Goal: Find specific page/section: Find specific page/section

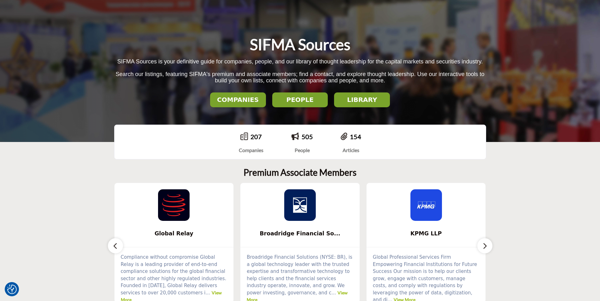
scroll to position [126, 0]
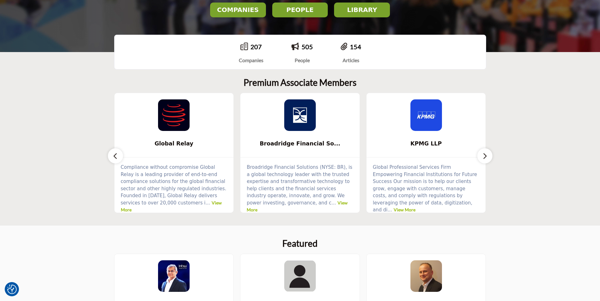
click at [498, 159] on section "Premium Associate Members Global Relay ... View More ... View More ..." at bounding box center [300, 145] width 600 height 161
click at [479, 160] on button "button" at bounding box center [484, 155] width 15 height 15
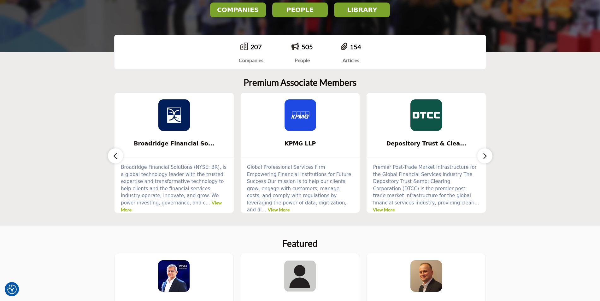
click at [479, 159] on button "button" at bounding box center [484, 155] width 15 height 15
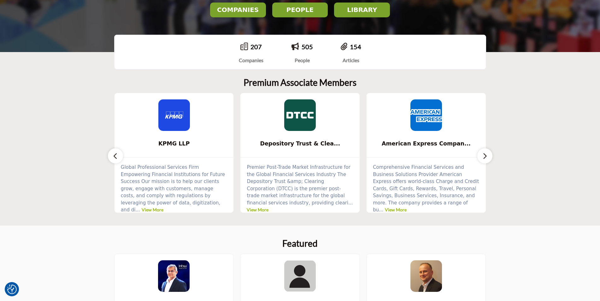
click at [479, 158] on button "button" at bounding box center [484, 155] width 15 height 15
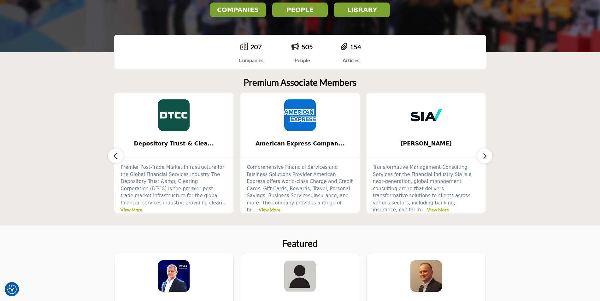
click at [479, 158] on button "button" at bounding box center [484, 155] width 15 height 15
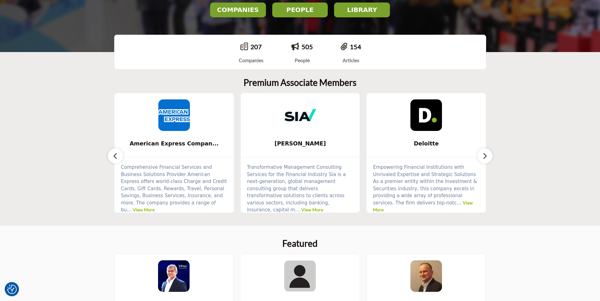
click at [479, 158] on button "button" at bounding box center [484, 155] width 15 height 15
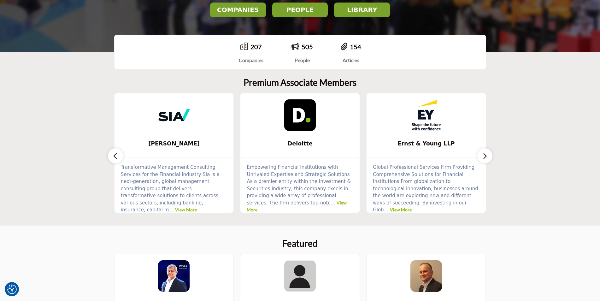
click at [479, 158] on button "button" at bounding box center [484, 155] width 15 height 15
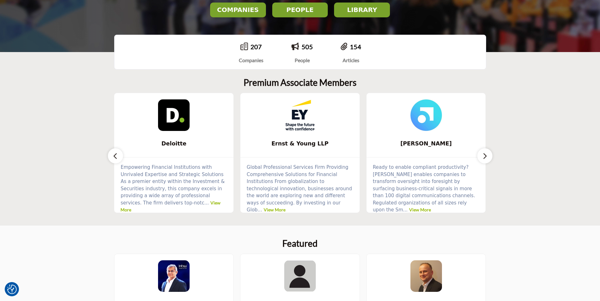
click at [479, 158] on button "button" at bounding box center [484, 155] width 15 height 15
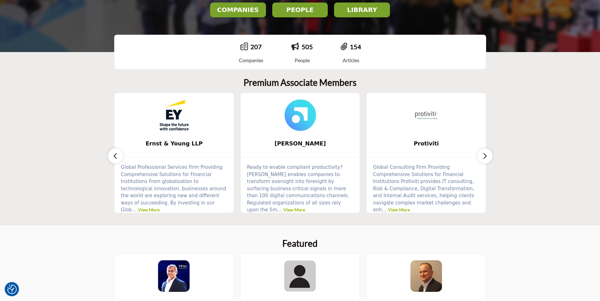
click at [185, 139] on span "Ernst & Young LLP" at bounding box center [174, 143] width 100 height 8
